Goal: Task Accomplishment & Management: Manage account settings

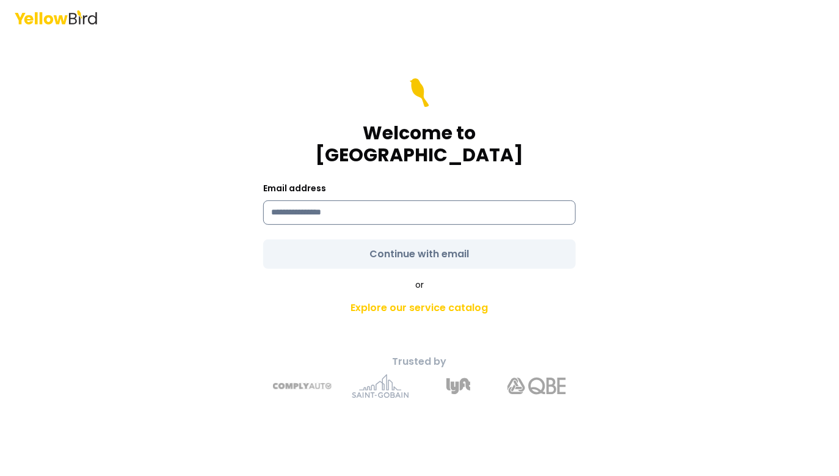
click at [339, 200] on input at bounding box center [419, 212] width 313 height 24
type input "**********"
click at [192, 308] on main "**********" at bounding box center [419, 254] width 469 height 441
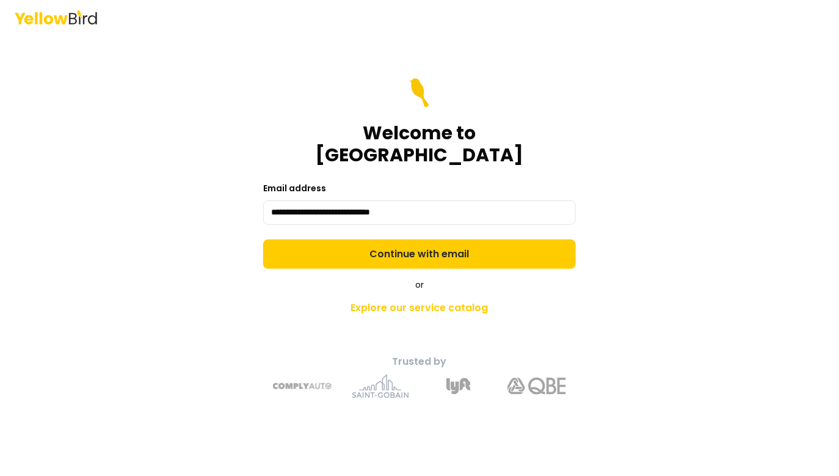
click at [341, 225] on form "**********" at bounding box center [419, 173] width 313 height 191
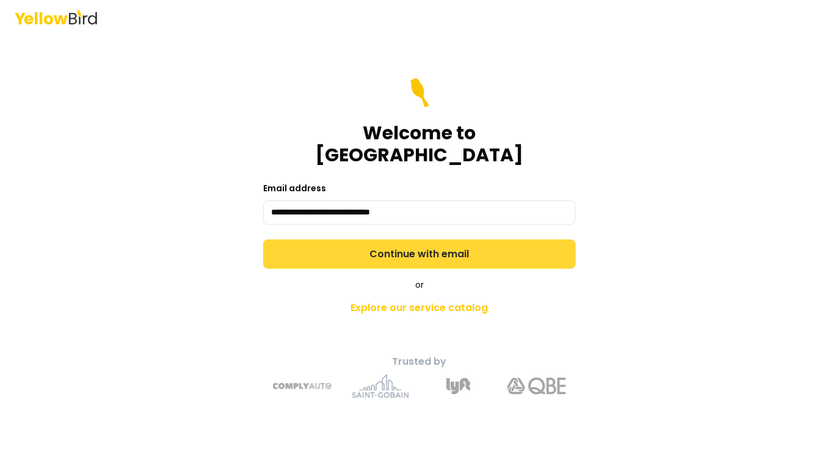
click at [341, 245] on button "Continue with email" at bounding box center [419, 253] width 313 height 29
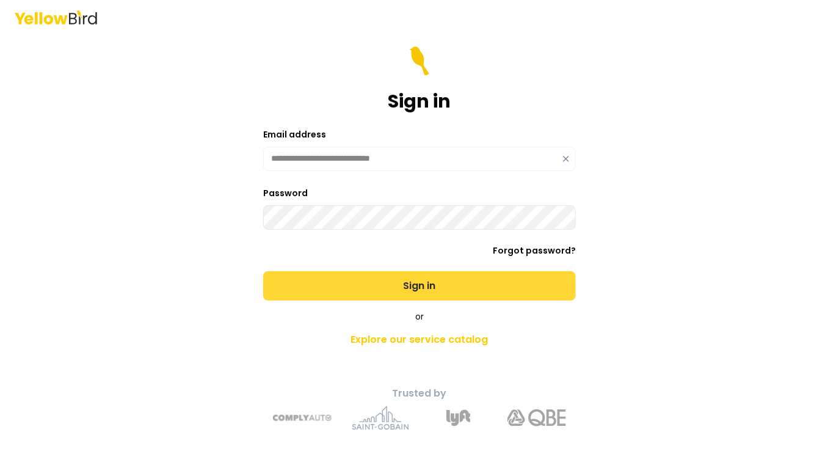
click at [263, 271] on button "Sign in" at bounding box center [419, 285] width 313 height 29
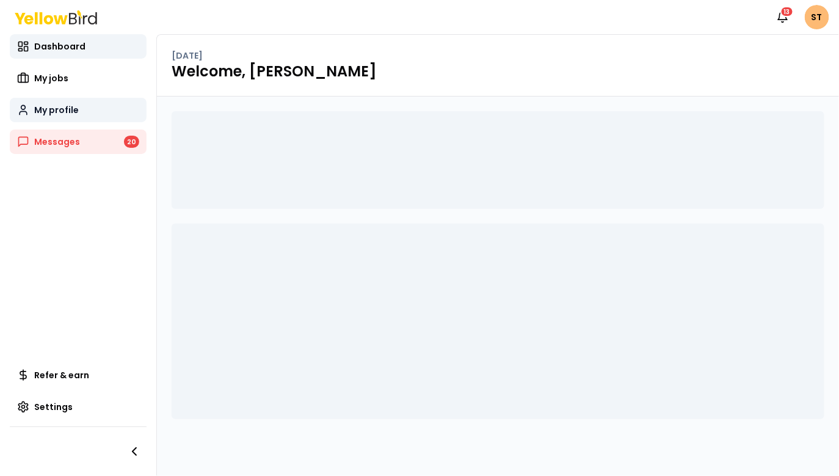
click at [73, 107] on span "My profile" at bounding box center [56, 110] width 45 height 12
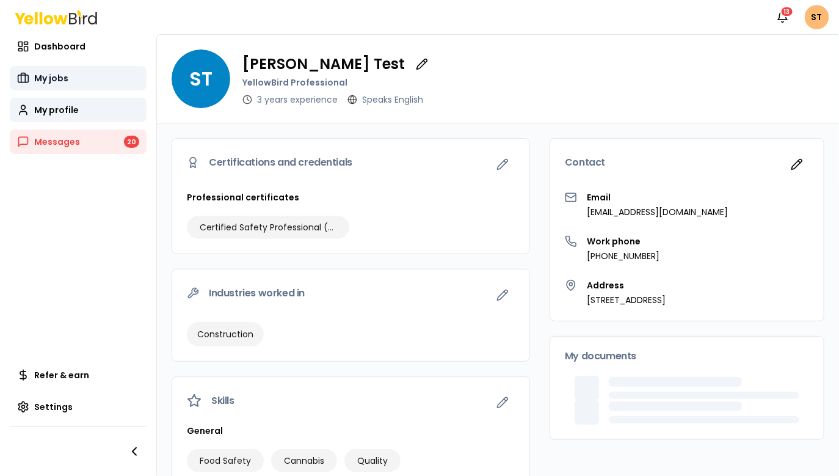
click at [60, 67] on link "My jobs" at bounding box center [78, 78] width 137 height 24
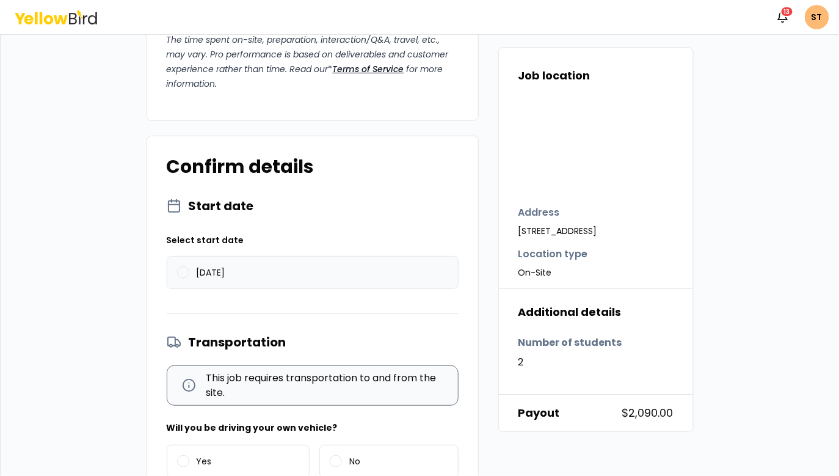
click at [258, 269] on label "08/29/2025" at bounding box center [312, 272] width 291 height 32
click at [189, 269] on button "08/29/2025" at bounding box center [183, 272] width 12 height 12
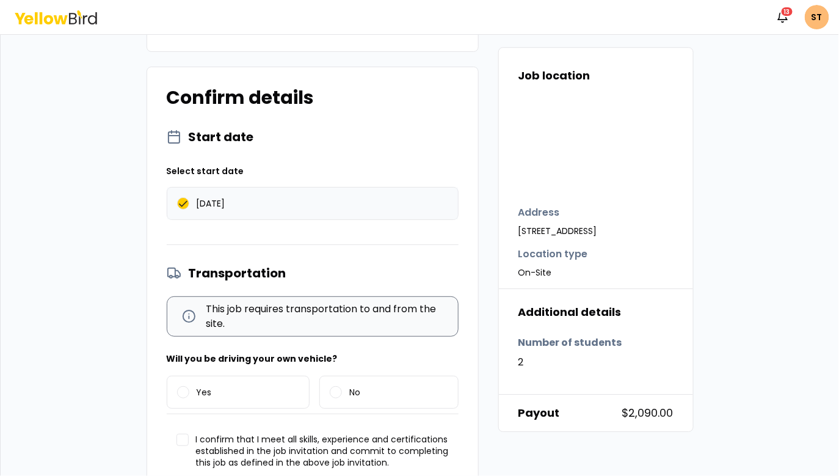
scroll to position [1264, 0]
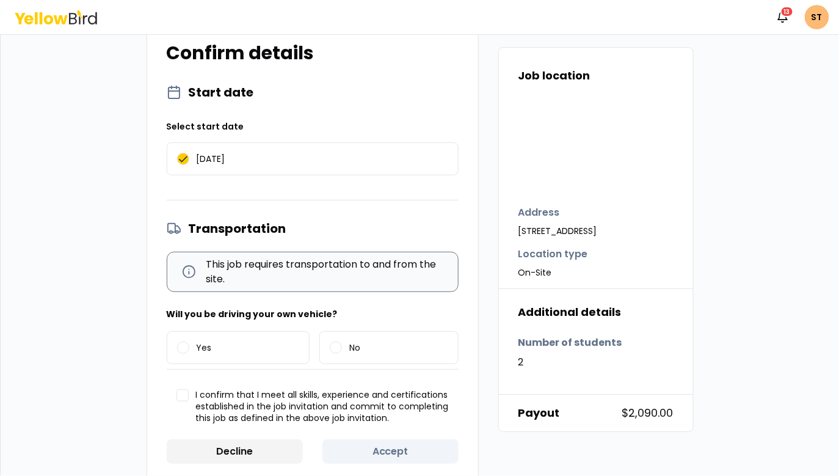
click at [242, 322] on div "Will you be driving your own vehicle? Yes No" at bounding box center [313, 338] width 292 height 62
click at [240, 339] on label "Yes" at bounding box center [238, 348] width 142 height 32
click at [189, 341] on button "Yes" at bounding box center [183, 347] width 12 height 12
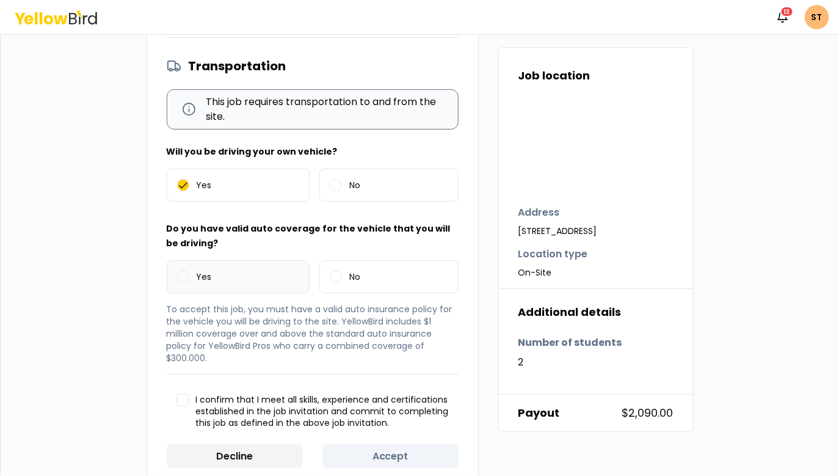
click at [233, 283] on label "Yes" at bounding box center [238, 277] width 142 height 32
click at [189, 283] on button "Yes" at bounding box center [183, 276] width 12 height 12
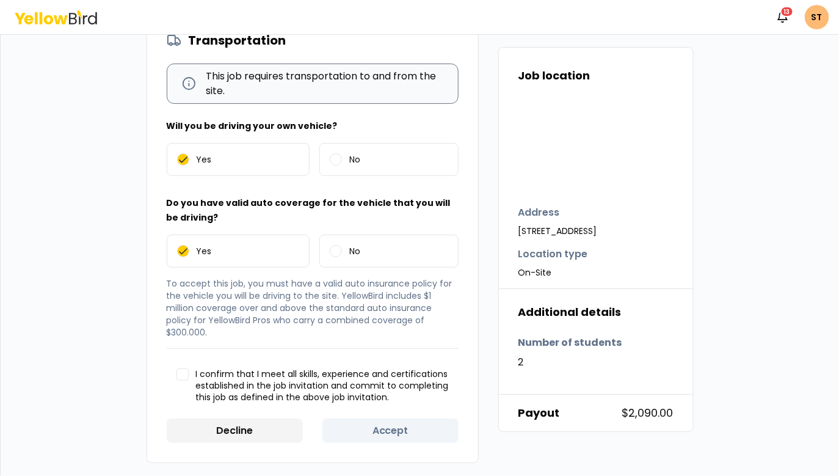
click at [184, 370] on button "I confirm that I meet all skills, experience and certifications established in …" at bounding box center [182, 374] width 12 height 12
click at [397, 432] on button "Accept" at bounding box center [390, 430] width 136 height 24
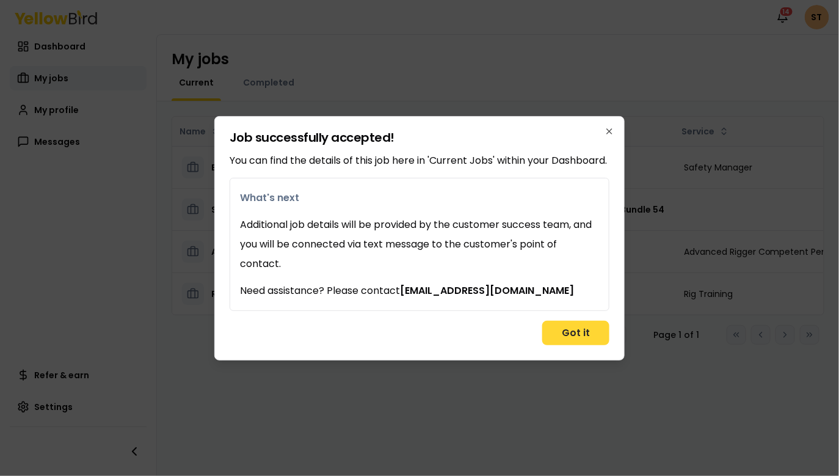
click at [568, 335] on button "Got it" at bounding box center [575, 333] width 67 height 24
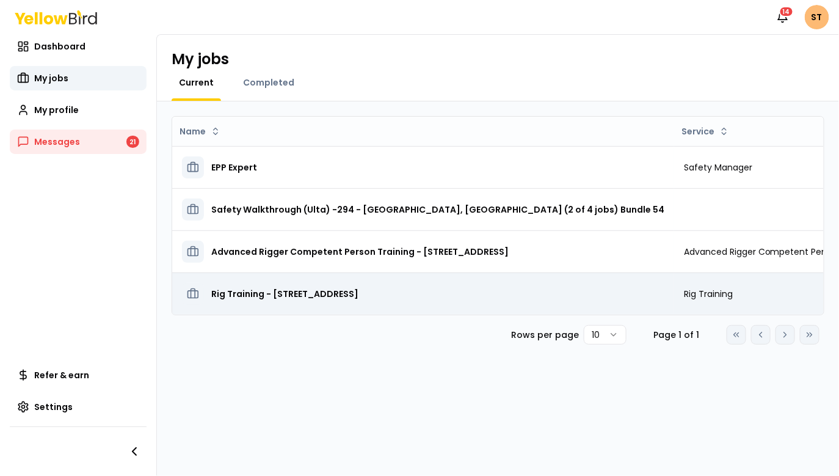
click at [358, 297] on h3 "Rig Training - [STREET_ADDRESS]" at bounding box center [284, 294] width 147 height 22
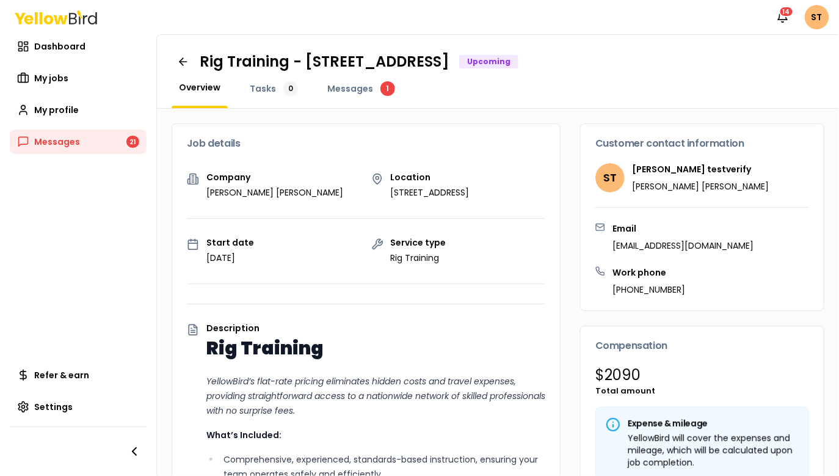
click at [603, 96] on div "Overview Tasks 0 Messages 1" at bounding box center [498, 94] width 653 height 27
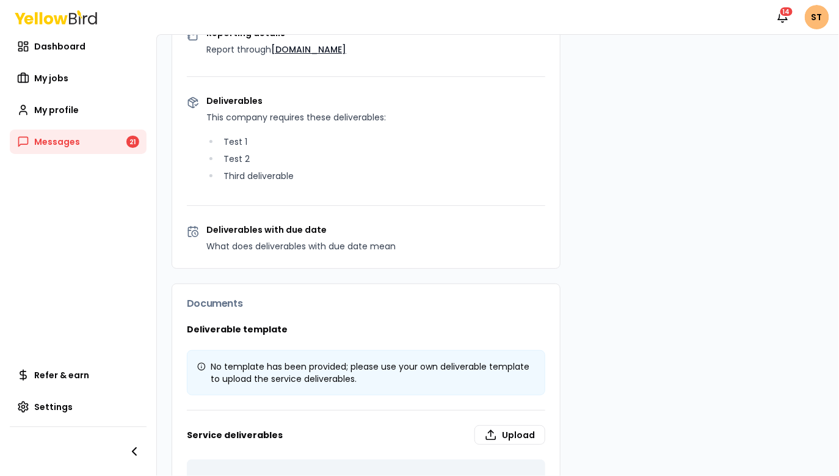
scroll to position [779, 0]
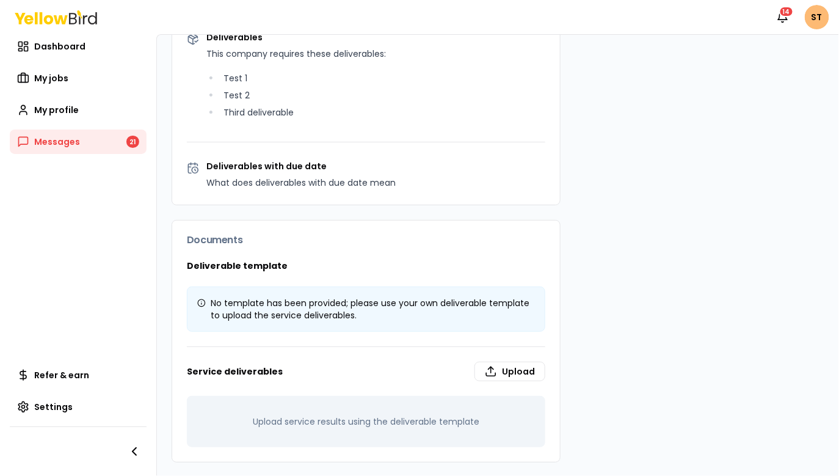
click at [285, 187] on p "What does deliverables with due date mean" at bounding box center [375, 182] width 339 height 15
click at [518, 369] on label "Upload" at bounding box center [509, 371] width 71 height 20
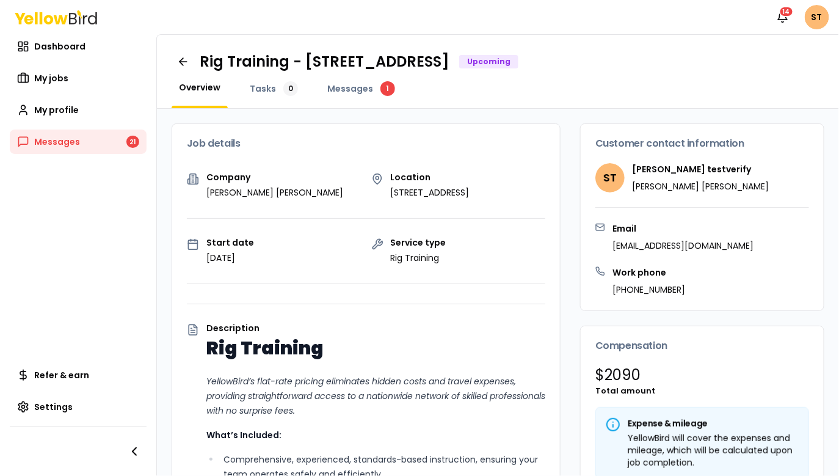
click at [478, 104] on div "Overview Tasks 0 Messages 1" at bounding box center [498, 94] width 653 height 27
click at [355, 88] on span "Messages" at bounding box center [350, 88] width 46 height 12
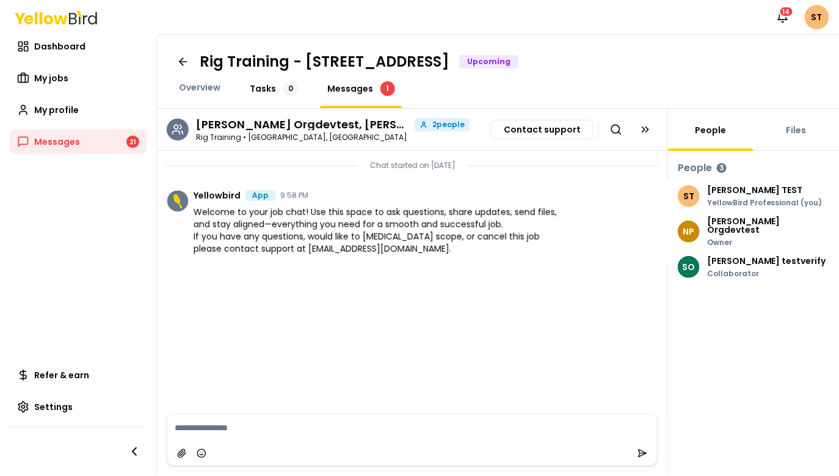
click at [269, 85] on span "Tasks" at bounding box center [263, 88] width 26 height 12
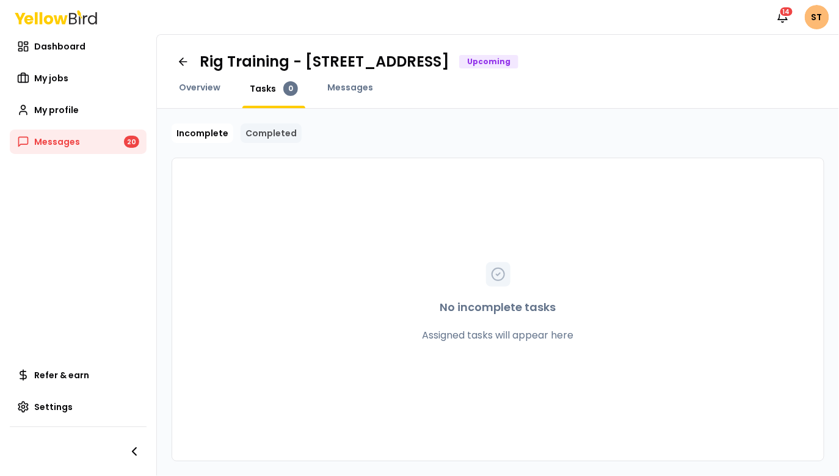
click at [268, 128] on link "Completed" at bounding box center [271, 133] width 61 height 20
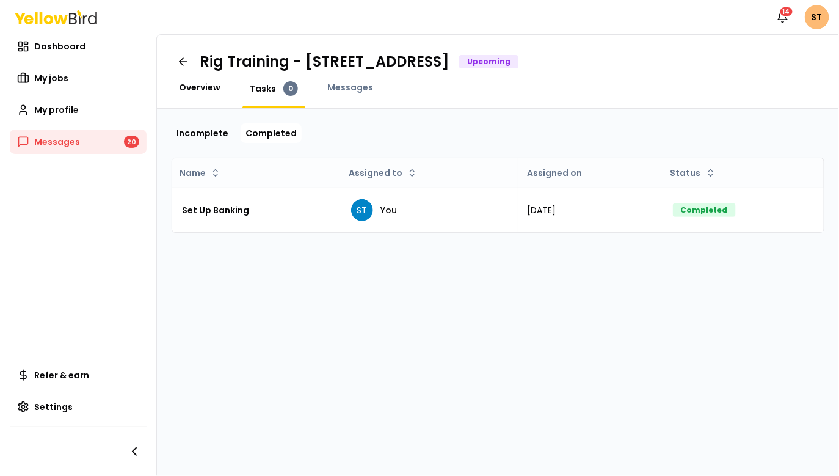
click at [196, 85] on span "Overview" at bounding box center [200, 87] width 42 height 12
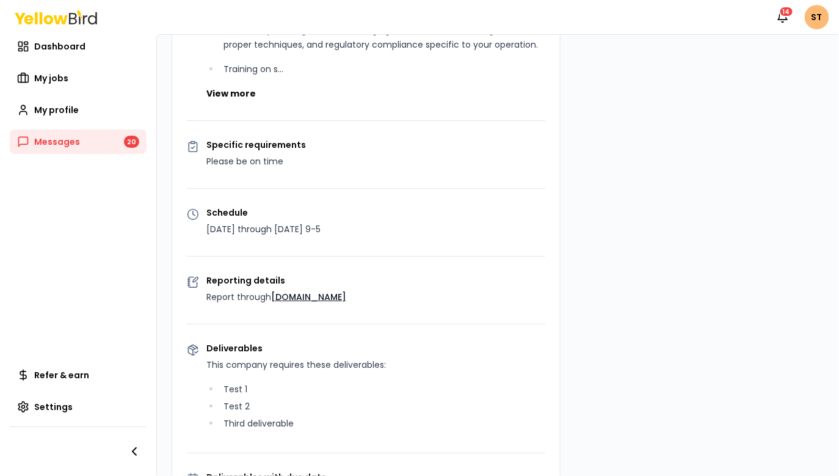
click at [294, 176] on div "Company Scott's Totz Location 555 Street Road, Berkeley, CA 94707 Start date Au…" at bounding box center [366, 109] width 388 height 811
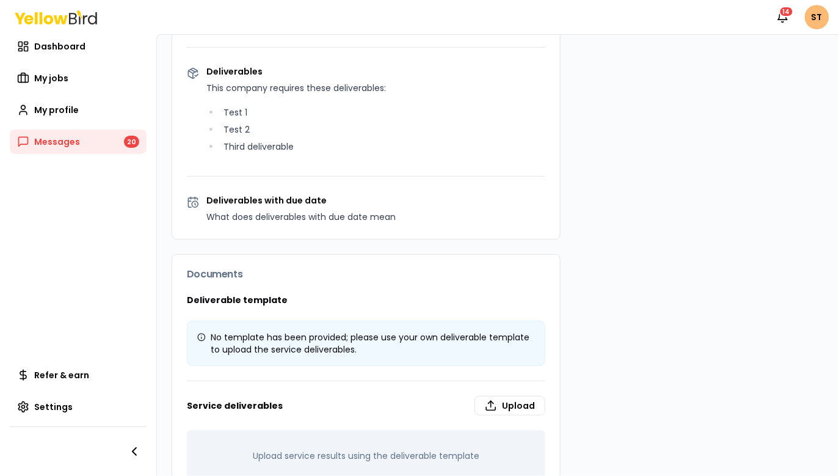
scroll to position [779, 0]
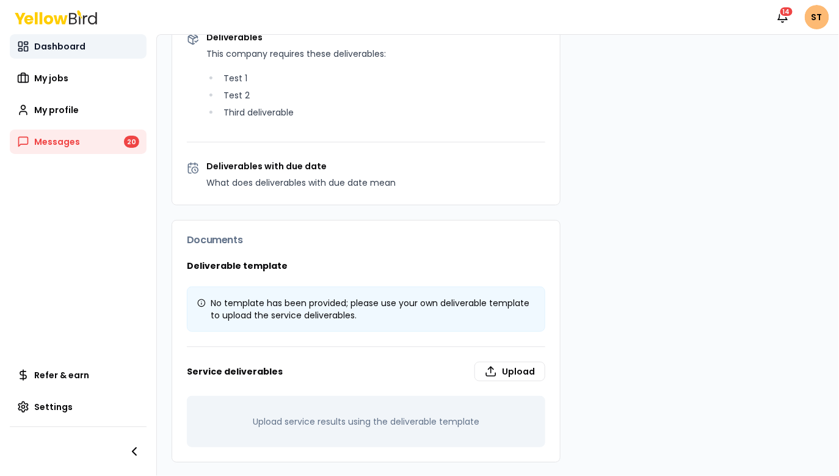
click at [49, 49] on span "Dashboard" at bounding box center [59, 46] width 51 height 12
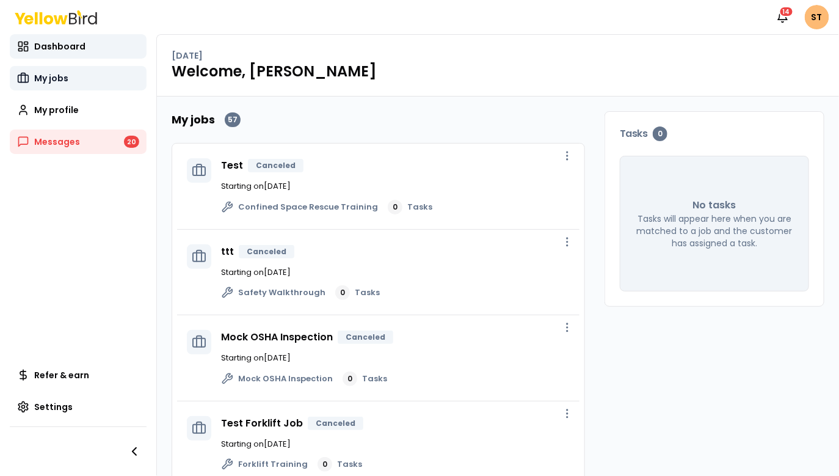
click at [63, 74] on span "My jobs" at bounding box center [51, 78] width 34 height 12
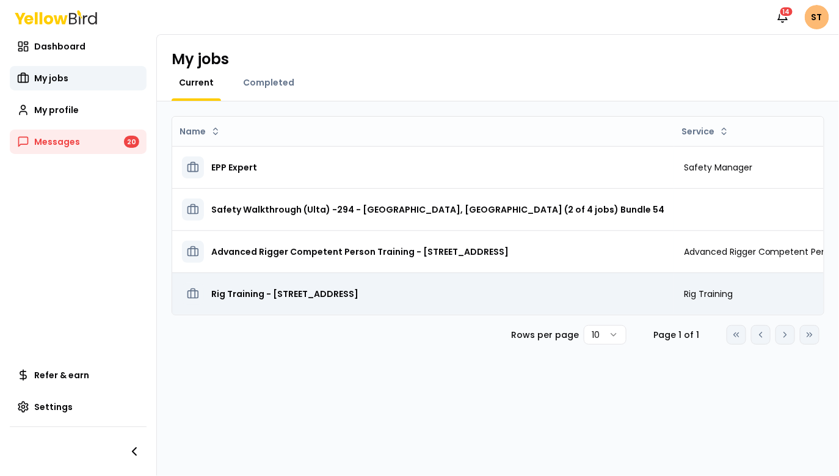
click at [314, 291] on h3 "Rig Training - [STREET_ADDRESS]" at bounding box center [284, 294] width 147 height 22
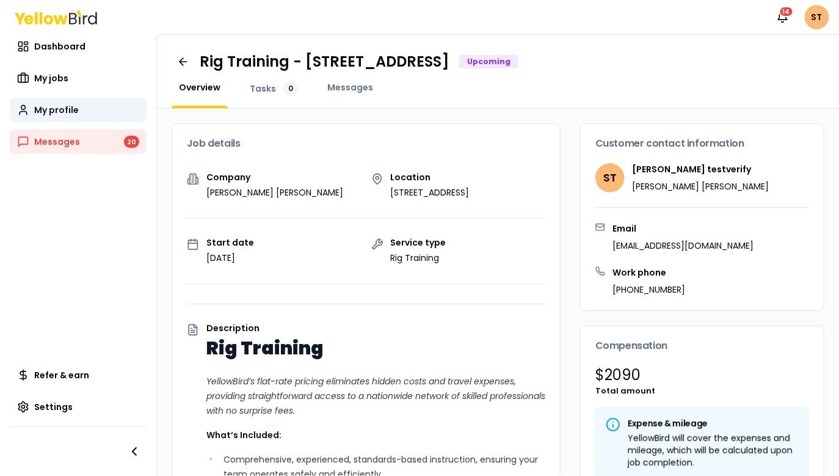
click at [60, 100] on link "My profile" at bounding box center [78, 110] width 137 height 24
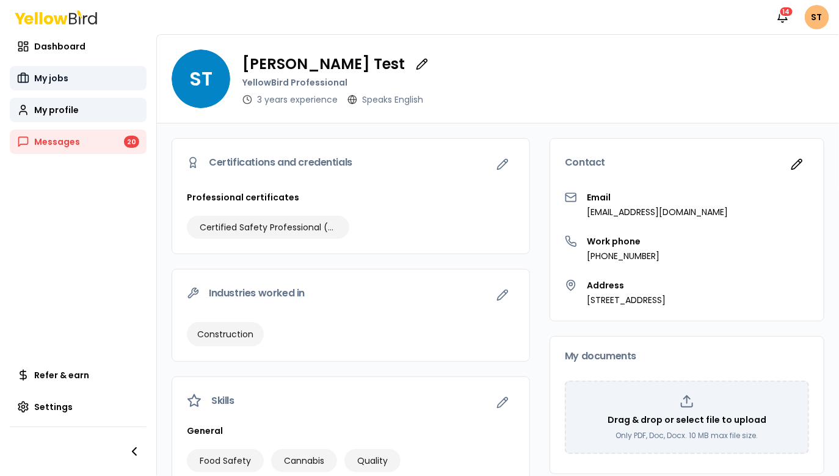
click at [41, 70] on link "My jobs" at bounding box center [78, 78] width 137 height 24
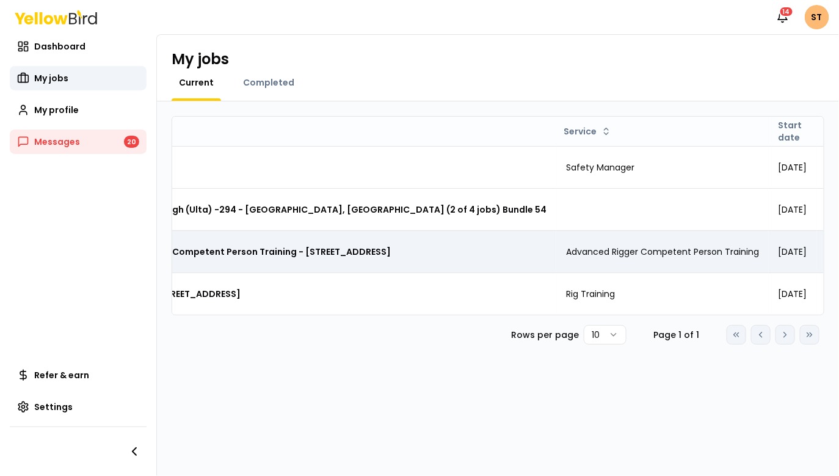
scroll to position [0, 55]
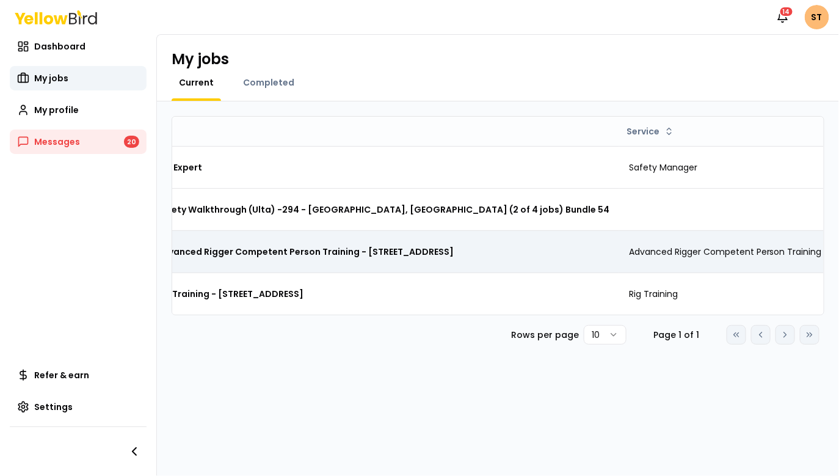
click at [306, 252] on h3 "Advanced Rigger Competent Person Training - 12345 El Monte Rd, Los Altos Hills,…" at bounding box center [304, 252] width 297 height 22
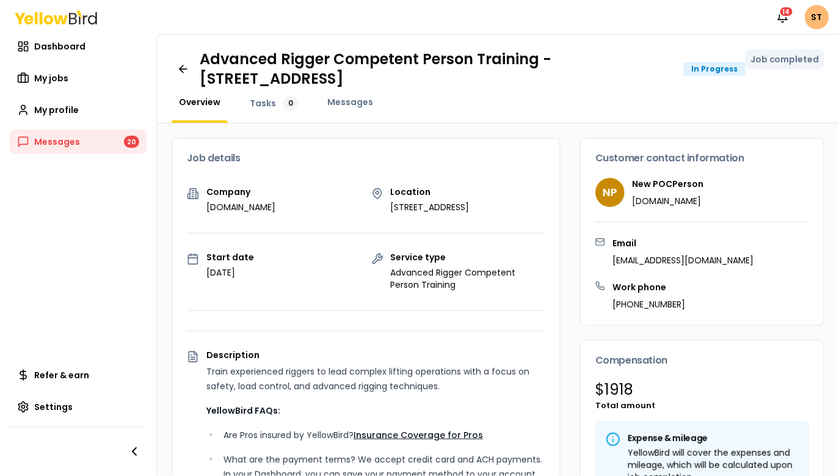
click at [735, 73] on div "In Progress" at bounding box center [714, 68] width 62 height 13
click at [183, 69] on icon at bounding box center [183, 69] width 7 height 0
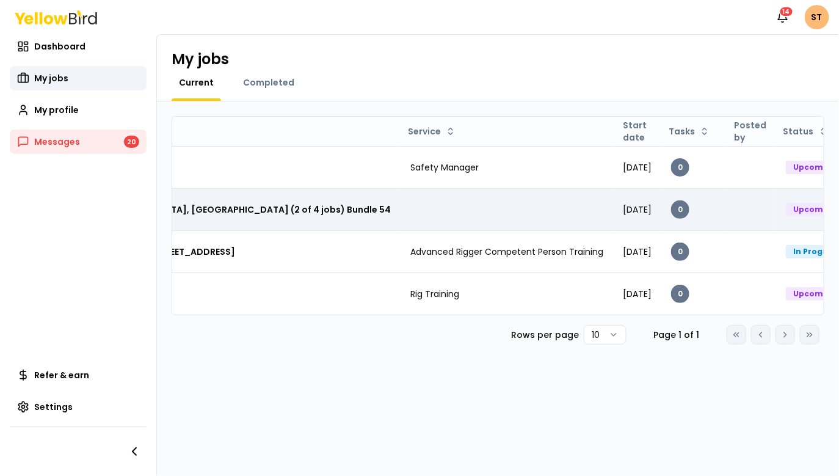
scroll to position [0, 323]
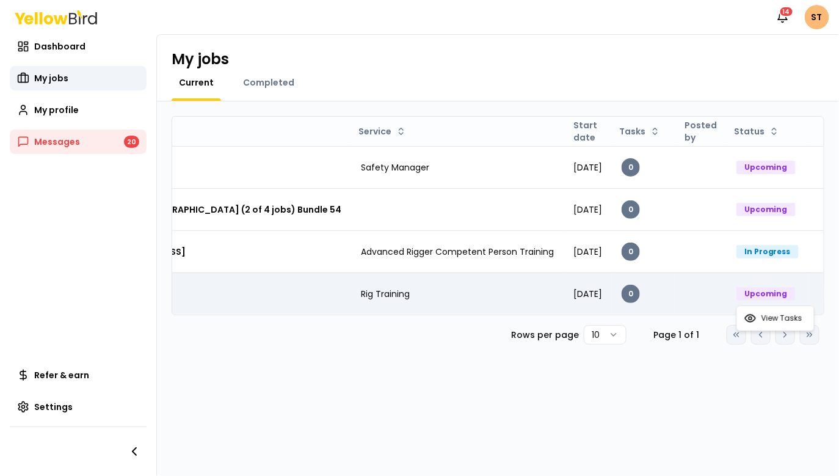
click at [804, 291] on html "Notifications 14 ST Dashboard My jobs My profile Messages 20 Refer & earn Setti…" at bounding box center [419, 238] width 839 height 476
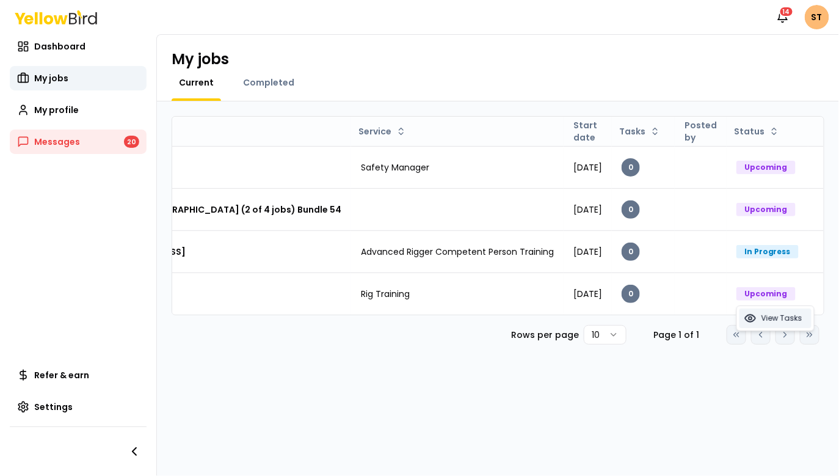
click at [793, 320] on span "View Tasks" at bounding box center [781, 318] width 41 height 10
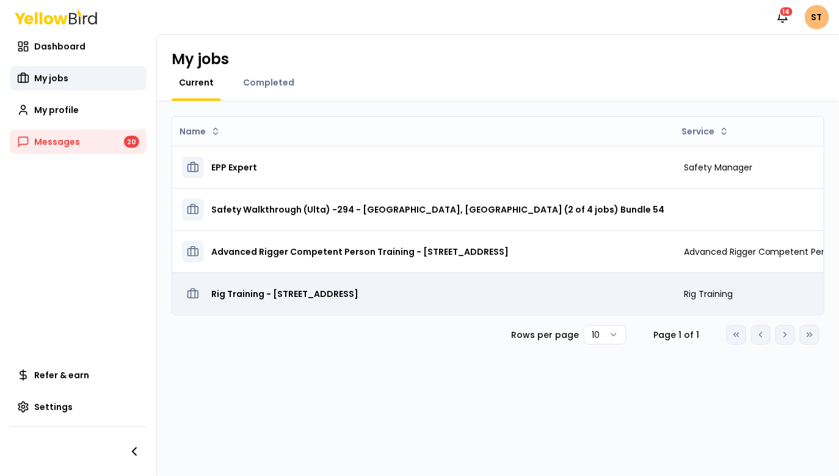
click at [250, 288] on h3 "Rig Training - [STREET_ADDRESS]" at bounding box center [284, 294] width 147 height 22
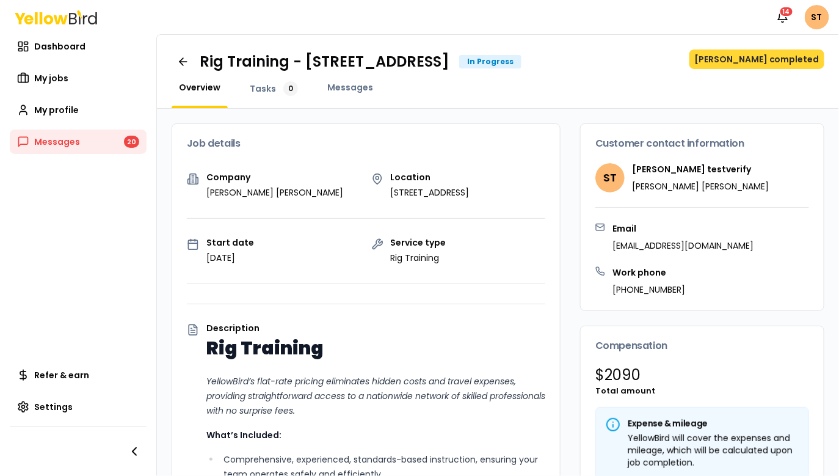
click at [777, 62] on button "[PERSON_NAME] completed" at bounding box center [756, 59] width 135 height 20
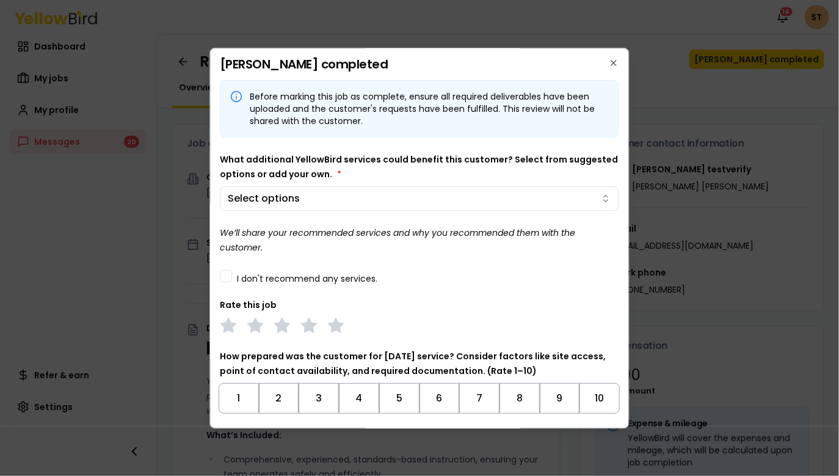
click at [325, 191] on body "Notifications 14 ST Dashboard My jobs My profile Messages 20 Refer & earn Setti…" at bounding box center [419, 283] width 839 height 567
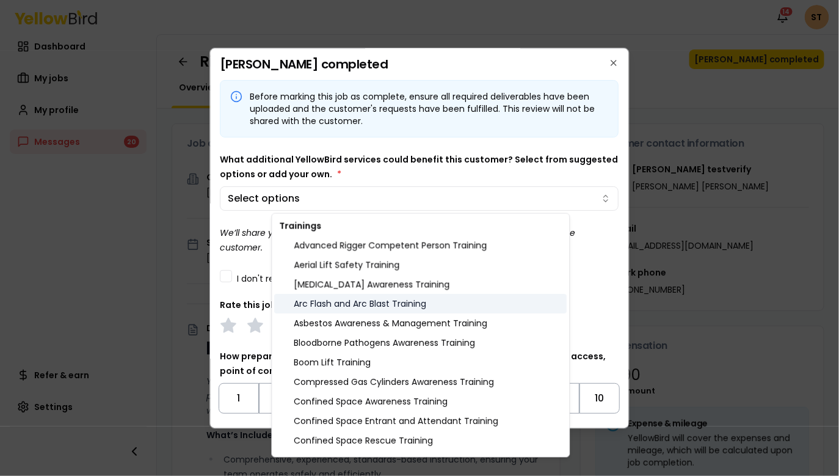
click at [336, 308] on div "Arc Flash and Arc Blast Training" at bounding box center [421, 304] width 292 height 20
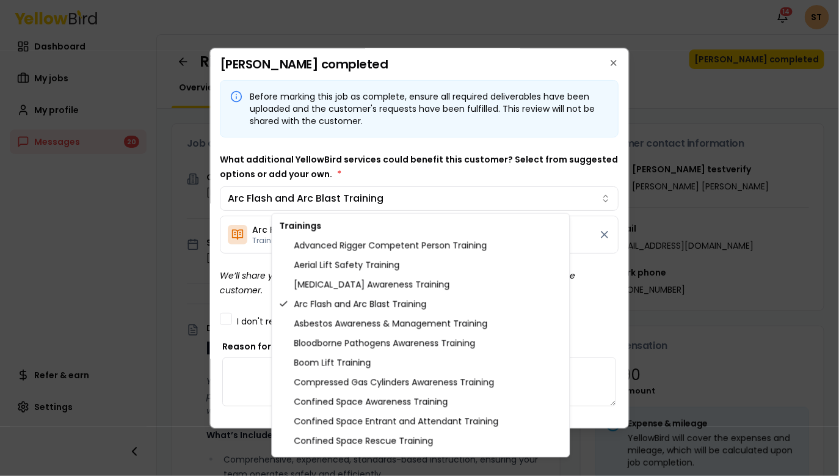
click at [268, 297] on body "Notifications 14 ST Dashboard My jobs My profile Messages 20 Refer & earn Setti…" at bounding box center [419, 283] width 839 height 567
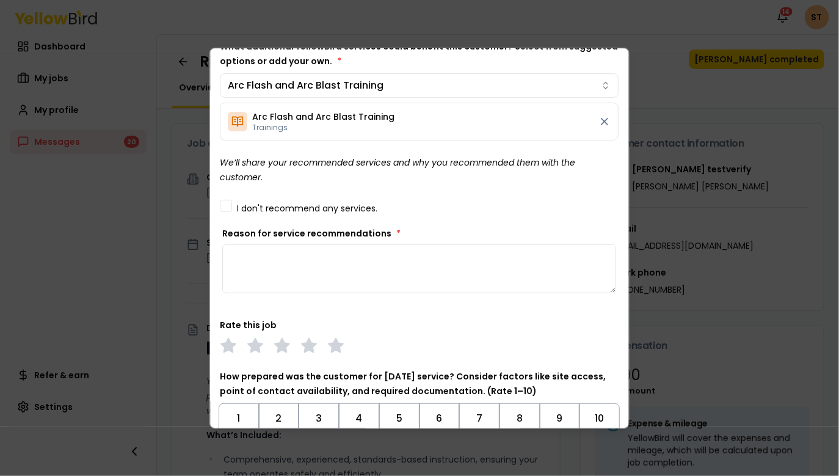
scroll to position [120, 0]
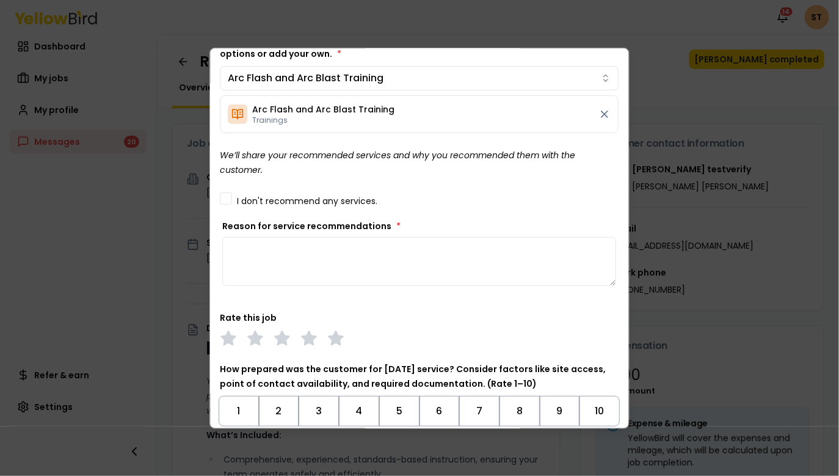
click at [277, 239] on textarea "Reason for service recommendations *" at bounding box center [420, 261] width 394 height 49
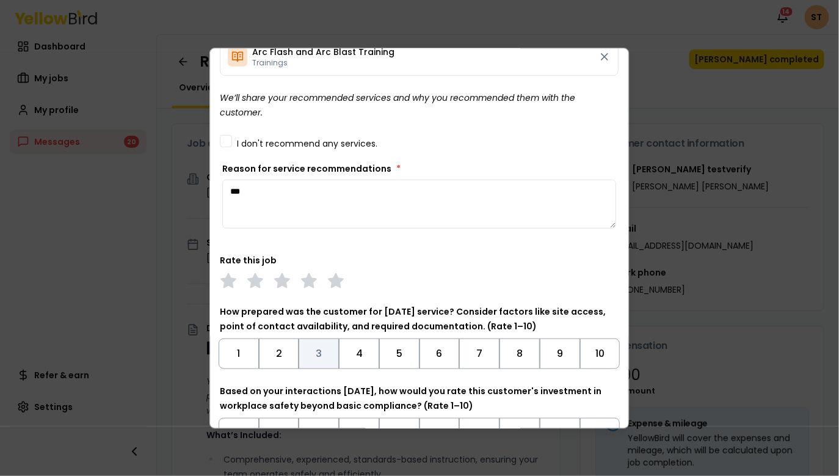
type textarea "***"
click at [318, 350] on button "3" at bounding box center [319, 353] width 40 height 31
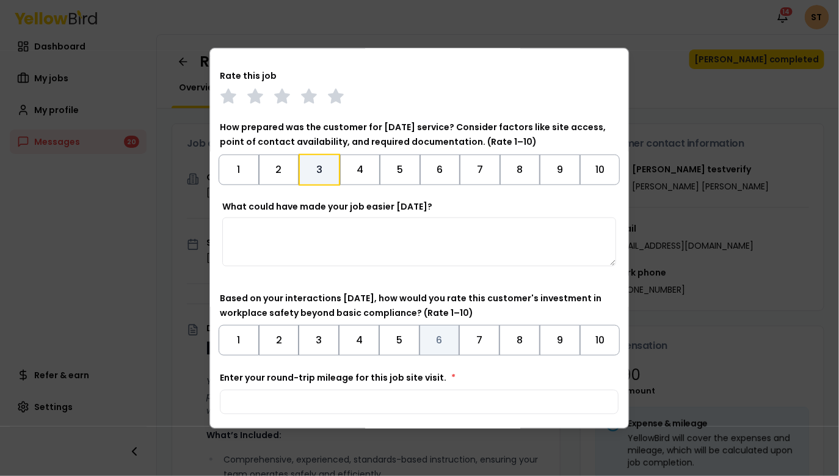
click at [438, 341] on button "6" at bounding box center [439, 339] width 40 height 31
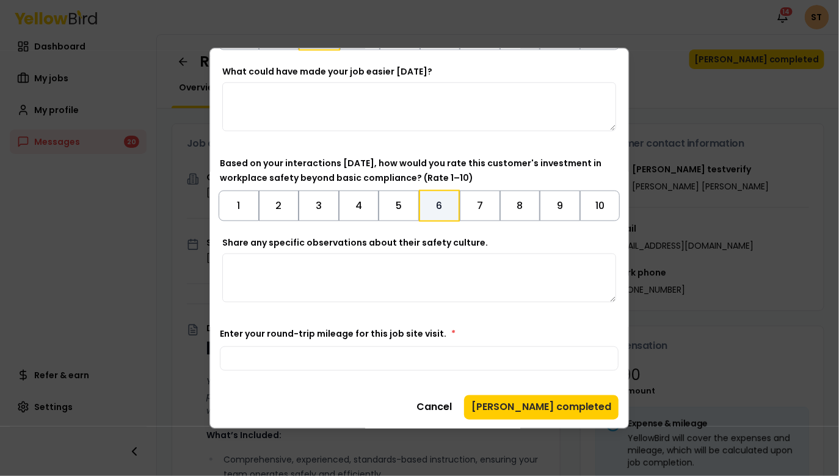
click at [388, 286] on textarea "Share any specific observations about their safety culture." at bounding box center [419, 277] width 394 height 49
click at [382, 351] on input "Enter your round-trip mileage for this job site visit. *" at bounding box center [419, 358] width 399 height 24
type input "*"
click at [545, 407] on button "[PERSON_NAME] completed" at bounding box center [542, 406] width 154 height 24
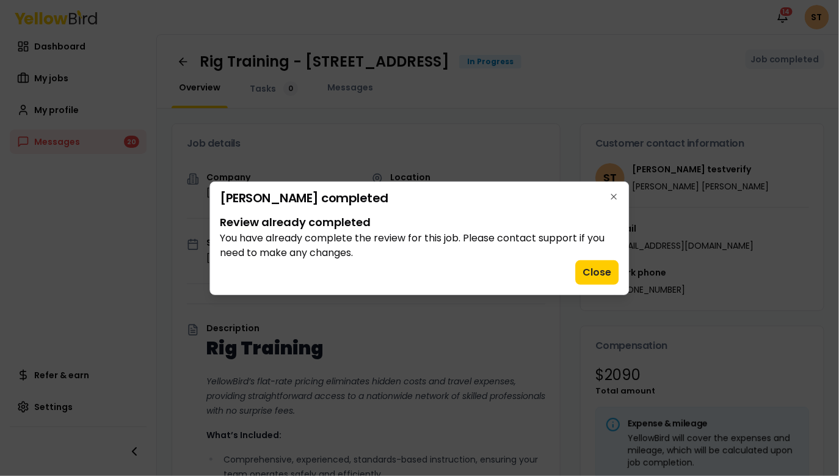
scroll to position [0, 0]
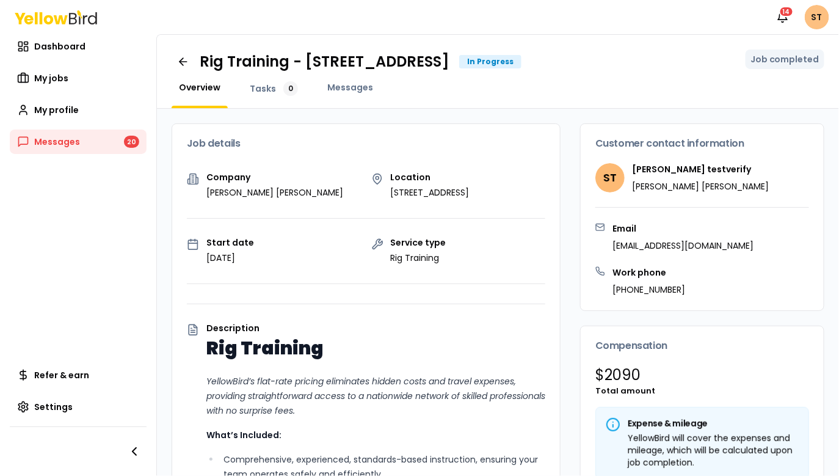
click at [822, 22] on html "Notifications 14 ST Dashboard My jobs My profile Messages 20 Refer & earn Setti…" at bounding box center [419, 238] width 839 height 476
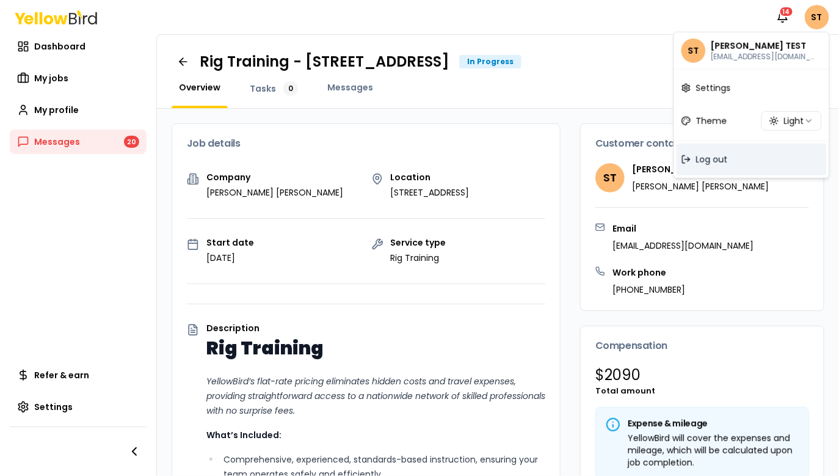
click at [731, 162] on div "Log out" at bounding box center [752, 159] width 150 height 32
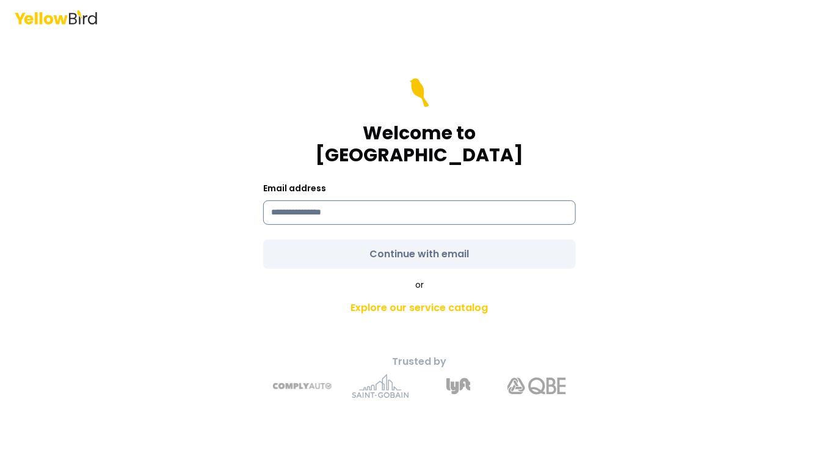
click at [372, 205] on input at bounding box center [419, 212] width 313 height 24
type input "**********"
click at [236, 305] on link "Explore our service catalog" at bounding box center [420, 308] width 430 height 24
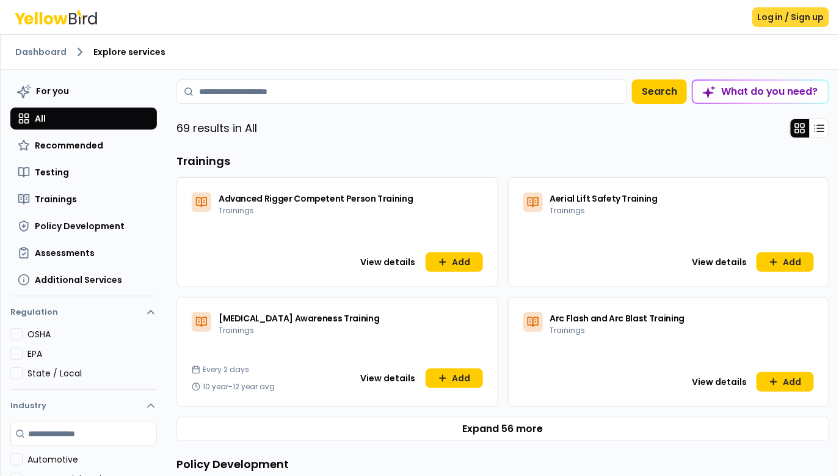
click at [774, 25] on button "Log in / Sign up" at bounding box center [790, 17] width 77 height 20
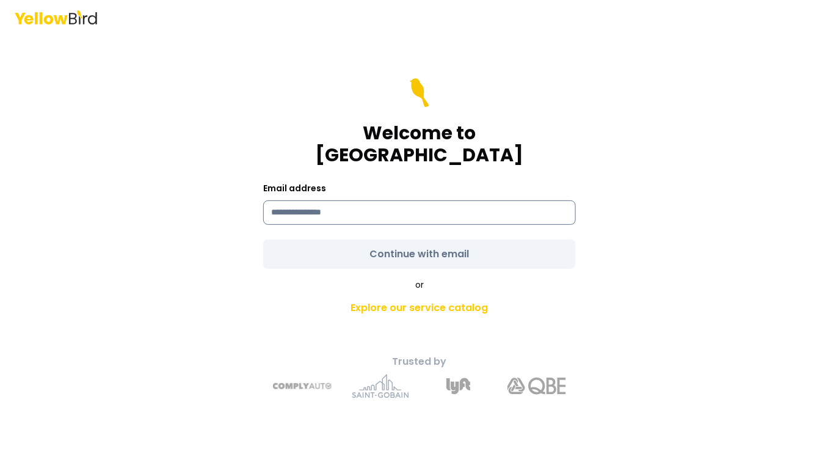
click at [401, 211] on input at bounding box center [419, 212] width 313 height 24
type input "**********"
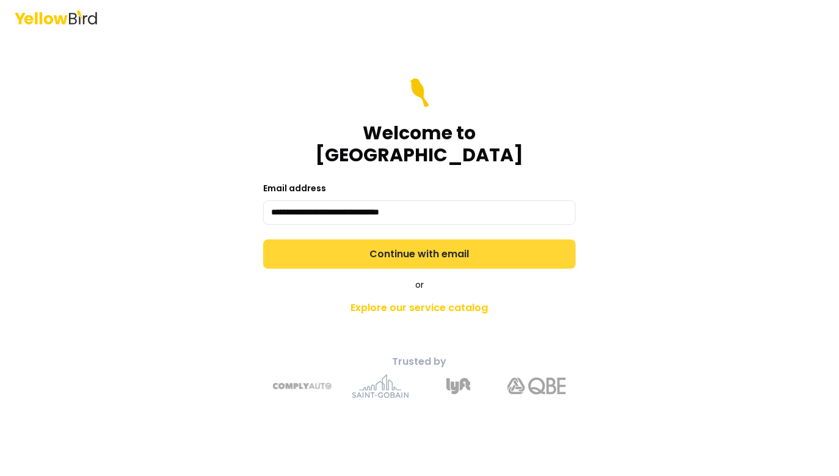
click at [466, 247] on form "**********" at bounding box center [419, 173] width 313 height 191
click at [466, 247] on button "Continue with email" at bounding box center [419, 253] width 313 height 29
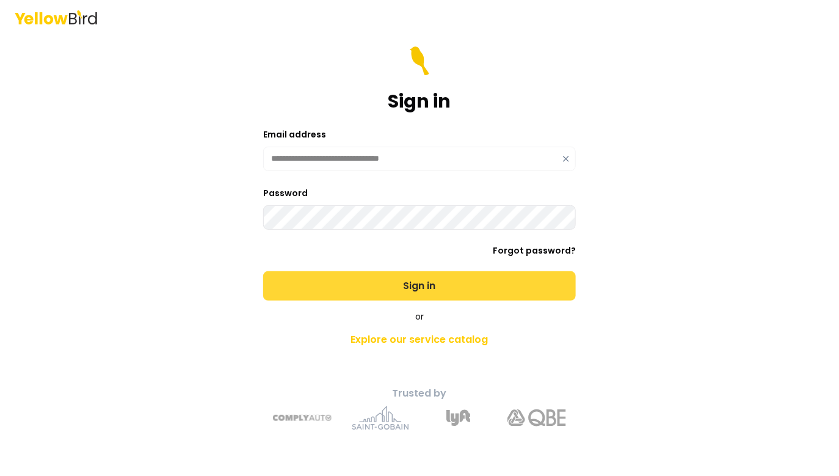
click at [388, 281] on button "Sign in" at bounding box center [419, 285] width 313 height 29
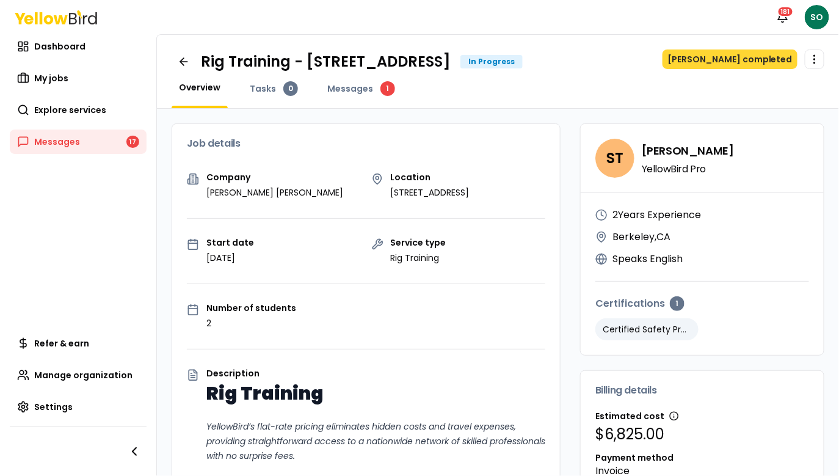
click at [720, 65] on button "[PERSON_NAME] completed" at bounding box center [729, 59] width 135 height 20
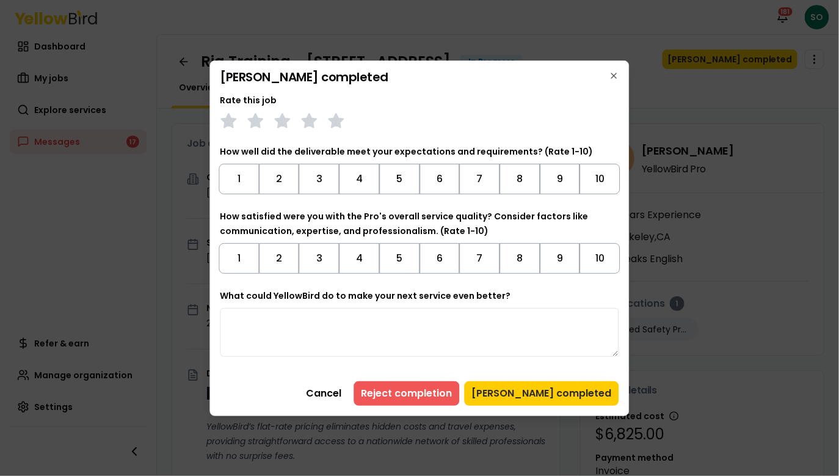
click at [426, 393] on button "Reject completion" at bounding box center [407, 393] width 106 height 24
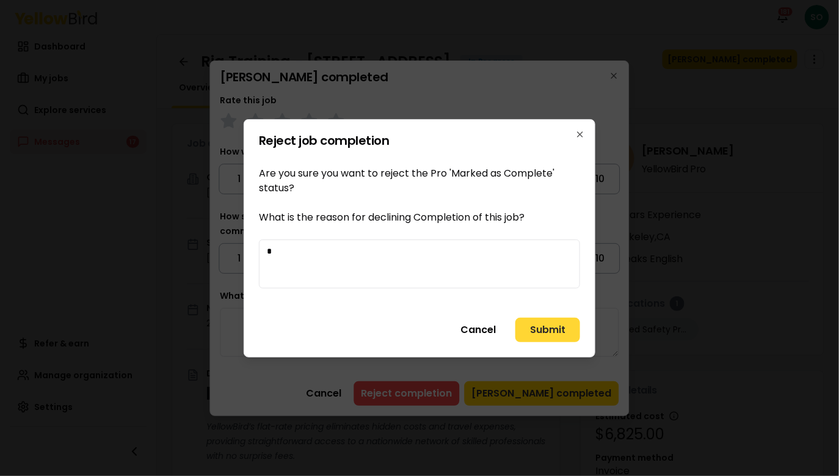
type textarea "*"
click at [556, 322] on button "Submit" at bounding box center [547, 330] width 65 height 24
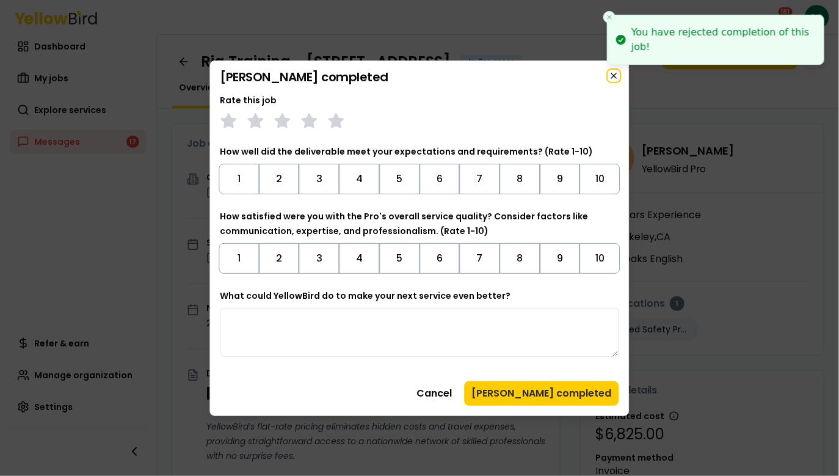
click at [617, 78] on icon "button" at bounding box center [614, 75] width 5 height 5
